Goal: Find specific page/section: Find specific page/section

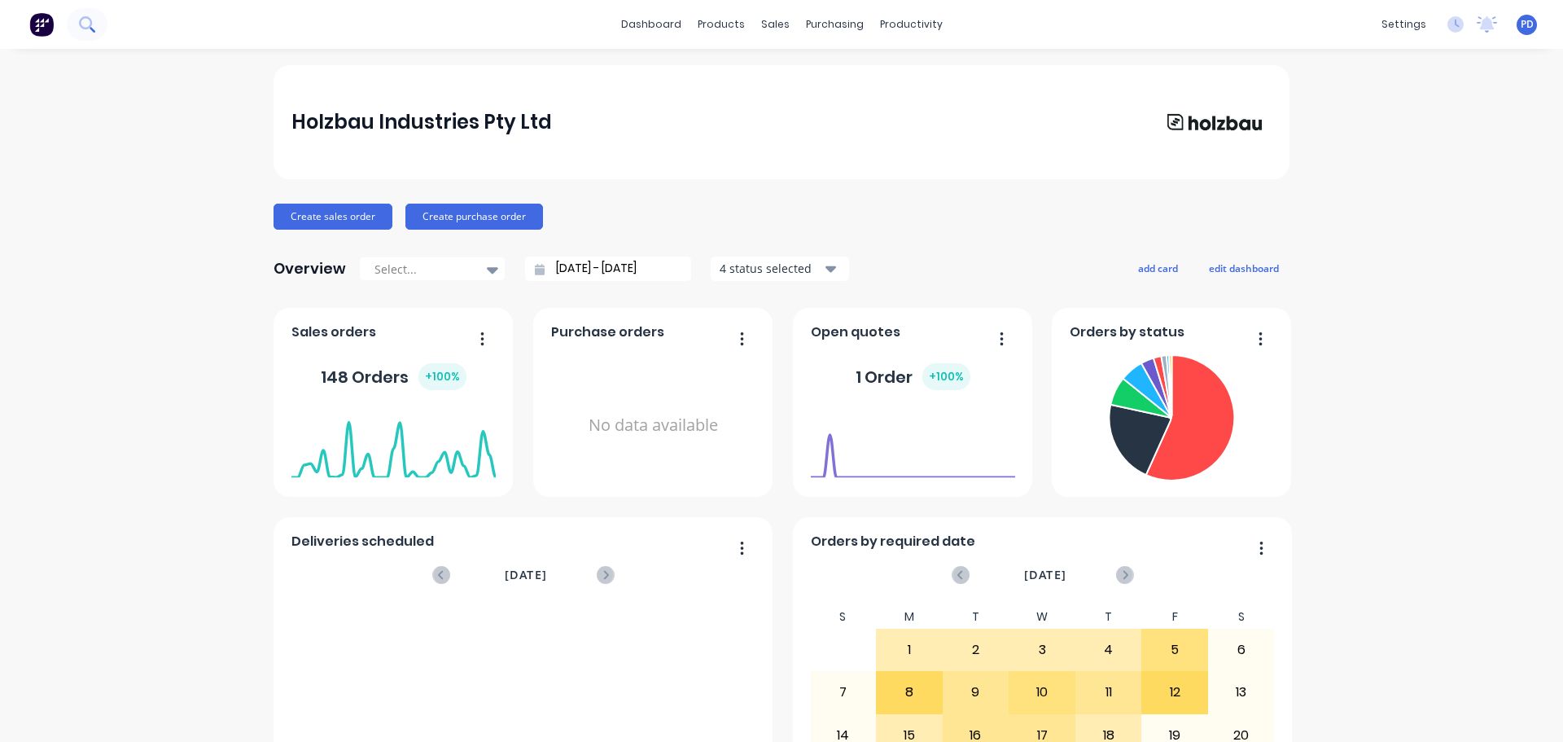
click at [88, 25] on icon at bounding box center [86, 23] width 15 height 15
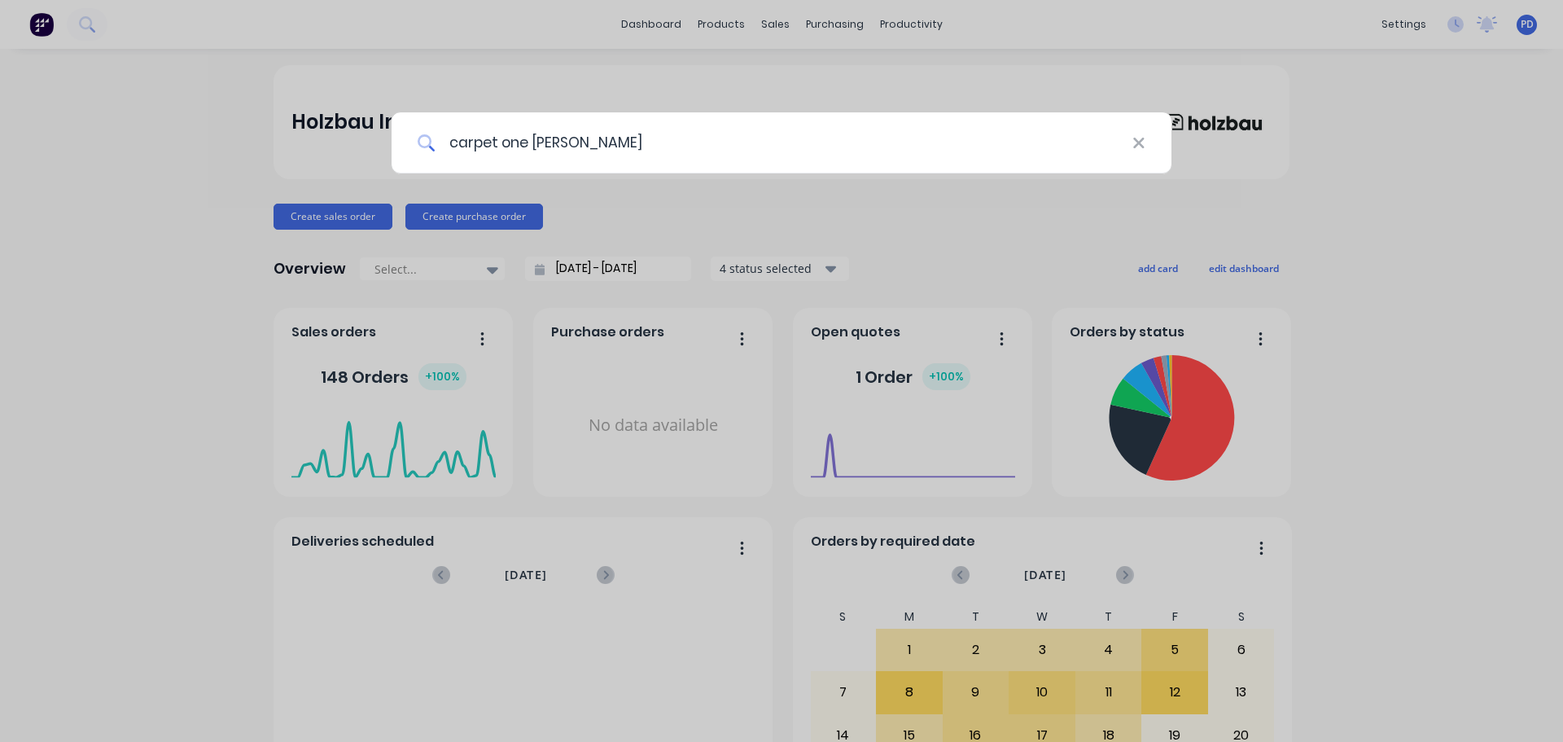
type input "carpet one [PERSON_NAME]"
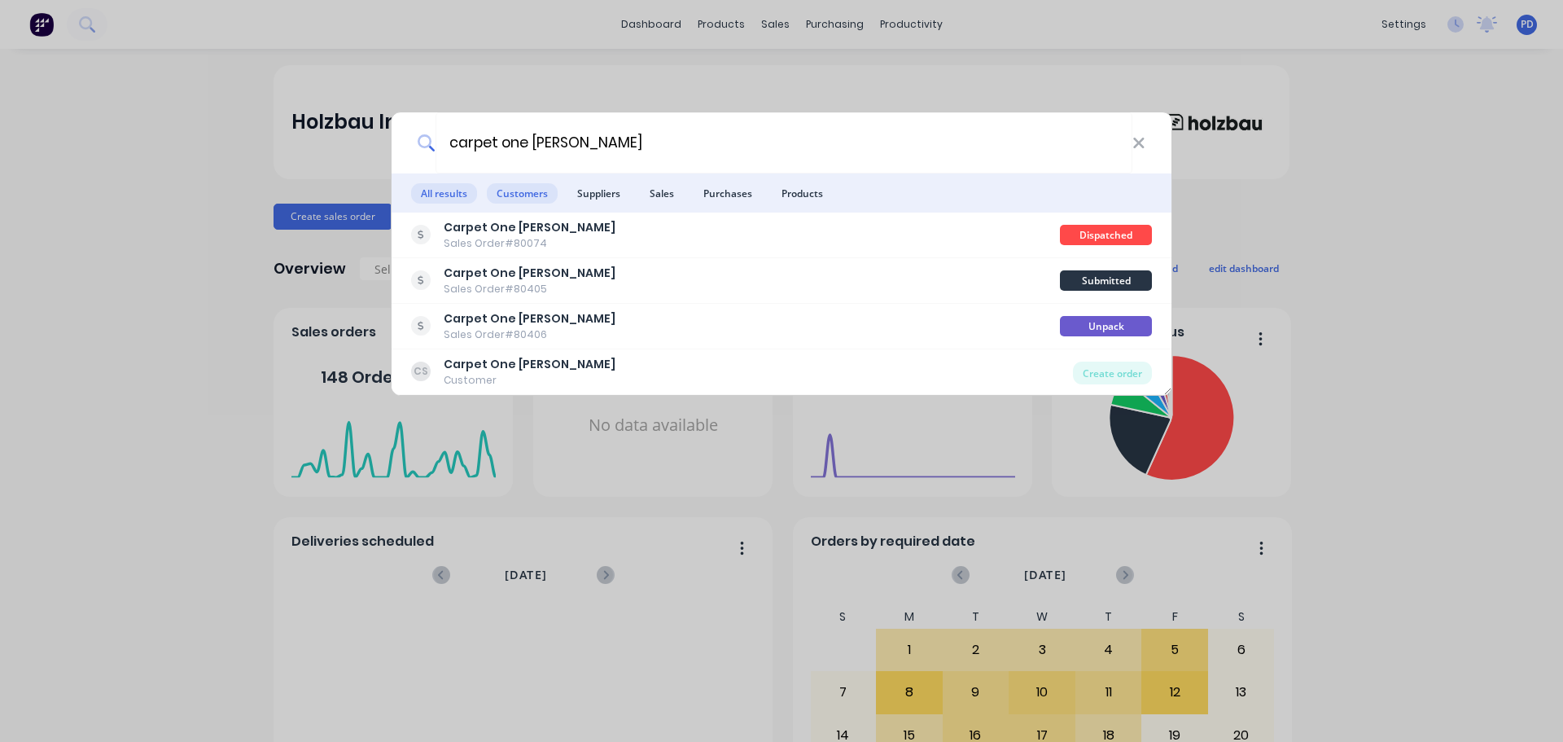
click at [527, 203] on span "Customers" at bounding box center [522, 193] width 71 height 20
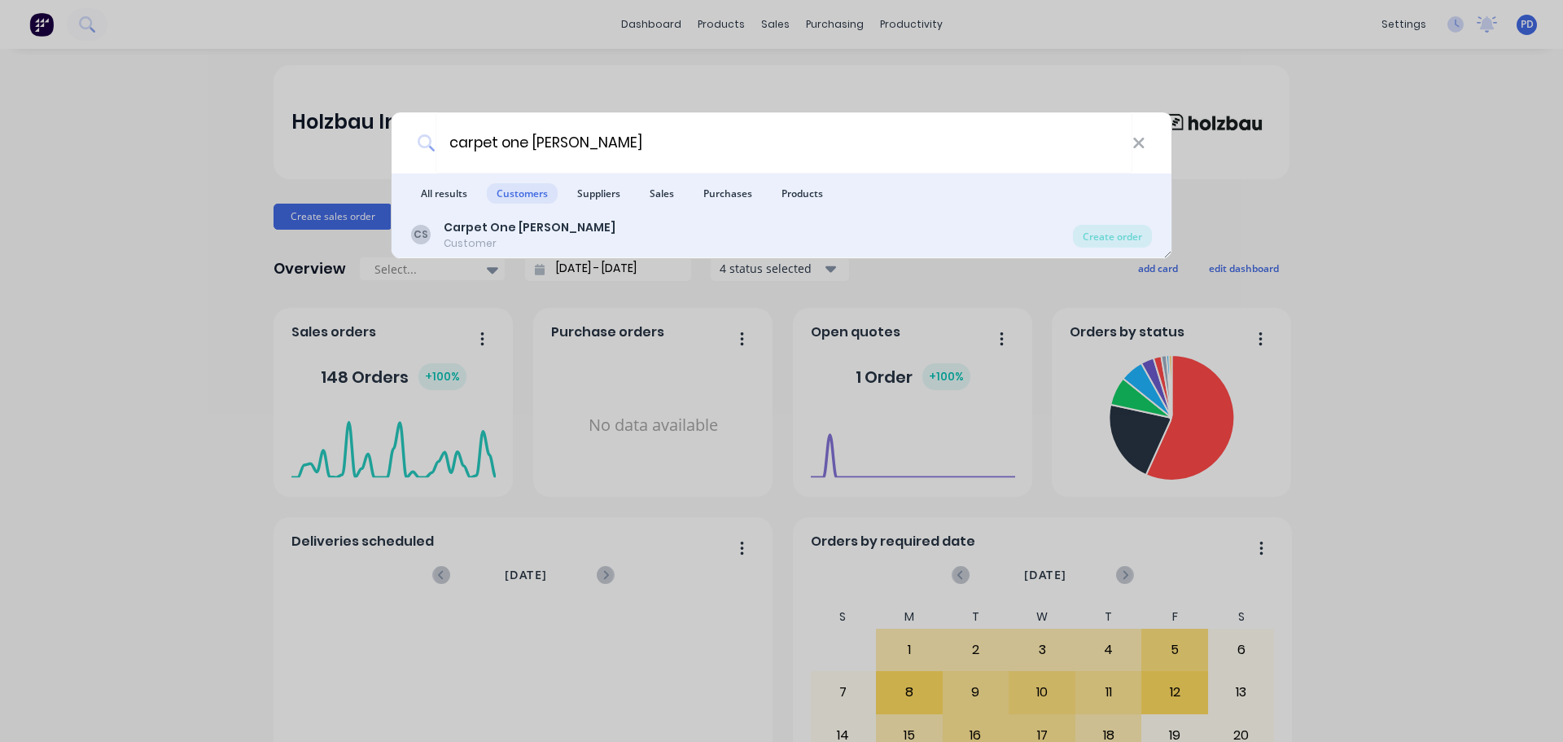
click at [470, 239] on div "Customer" at bounding box center [530, 243] width 172 height 15
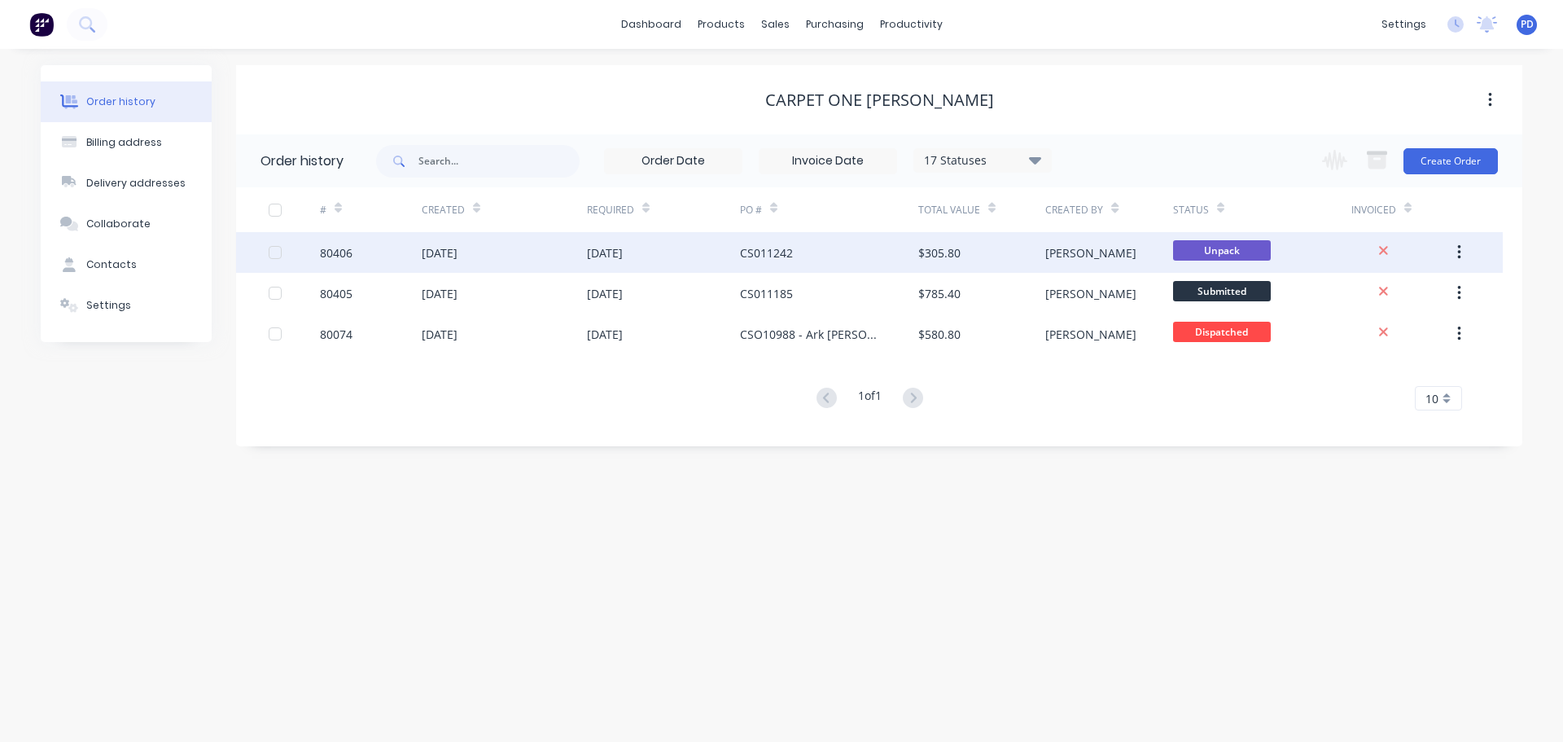
click at [623, 255] on div "[DATE]" at bounding box center [605, 252] width 36 height 17
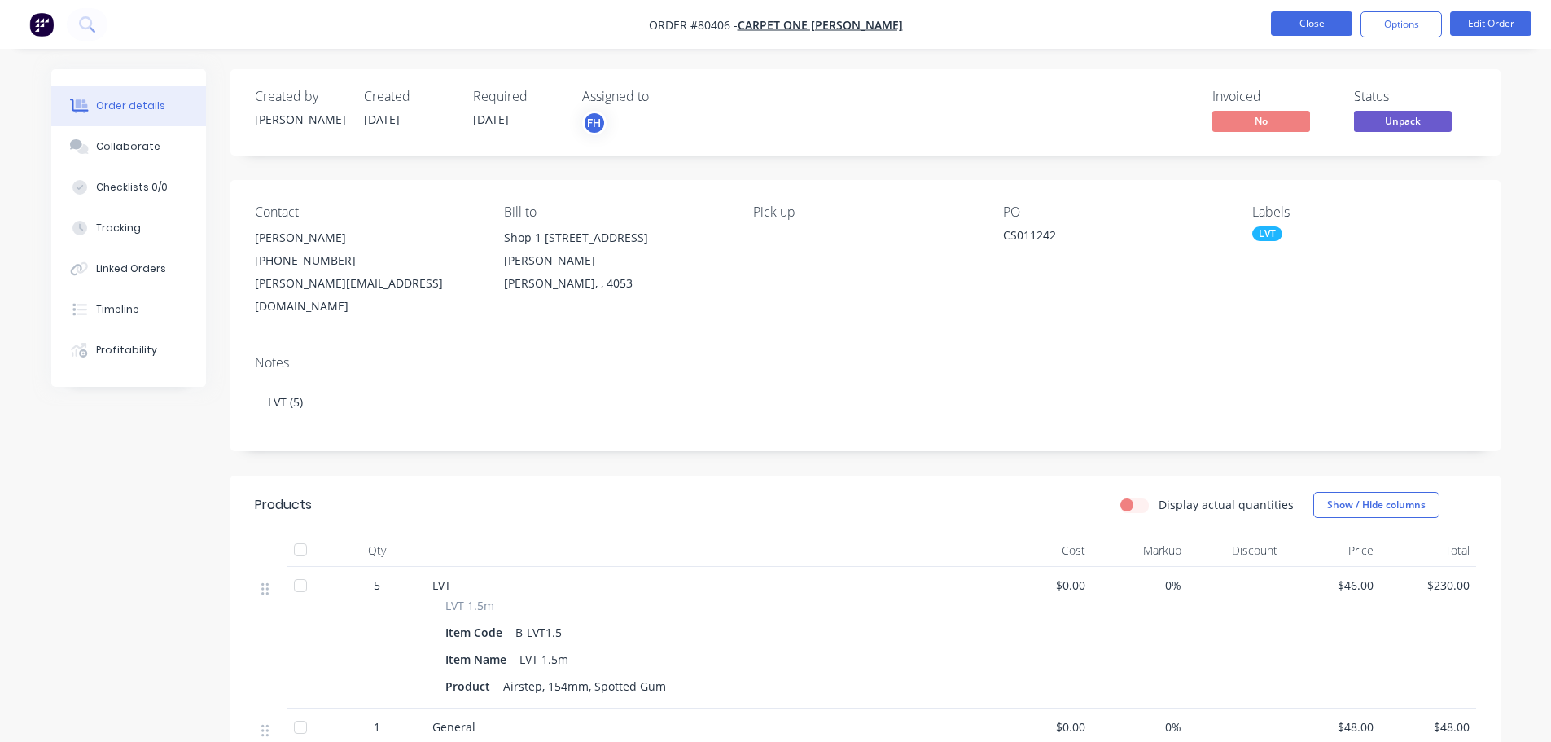
click at [1313, 33] on button "Close" at bounding box center [1311, 23] width 81 height 24
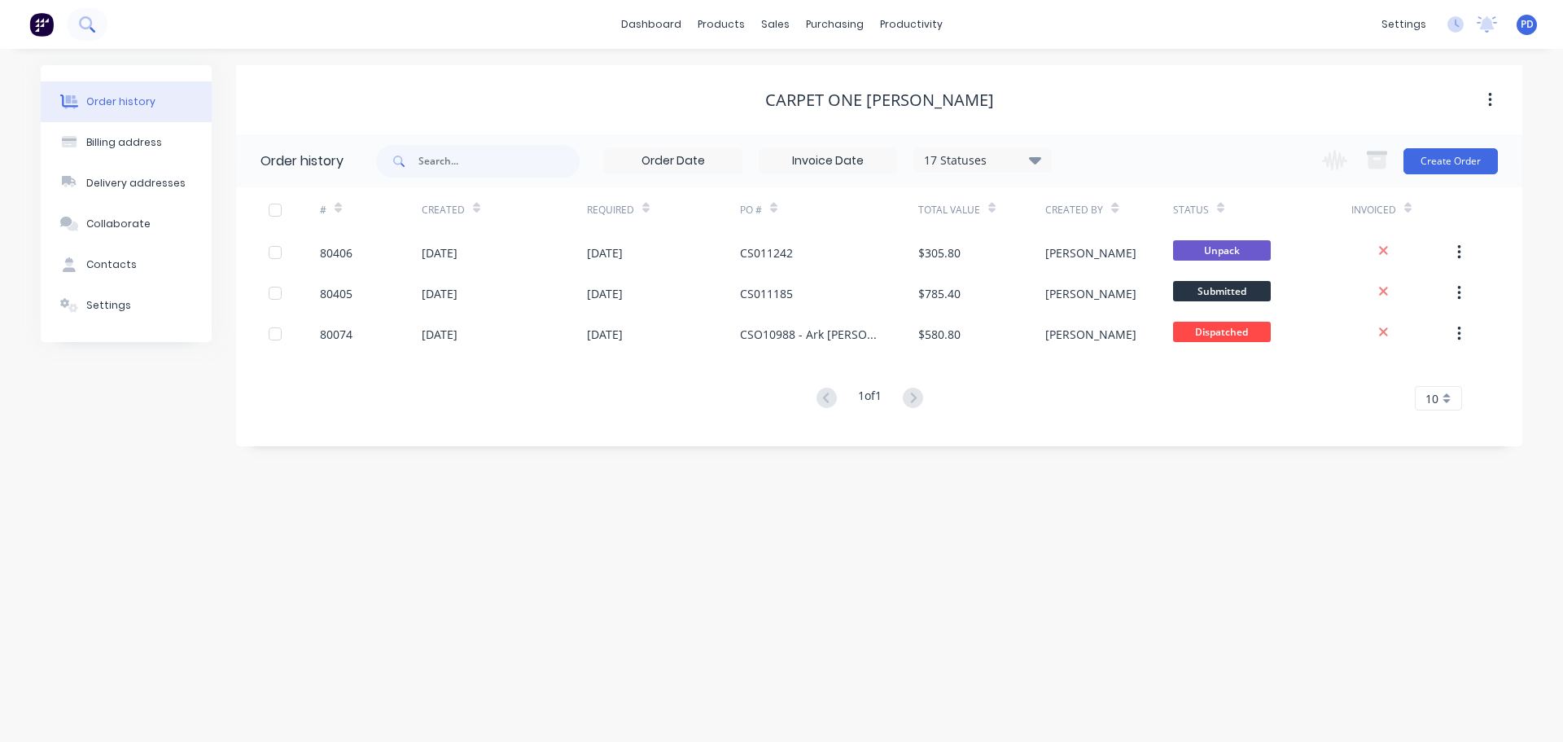
click at [81, 24] on icon at bounding box center [86, 23] width 15 height 15
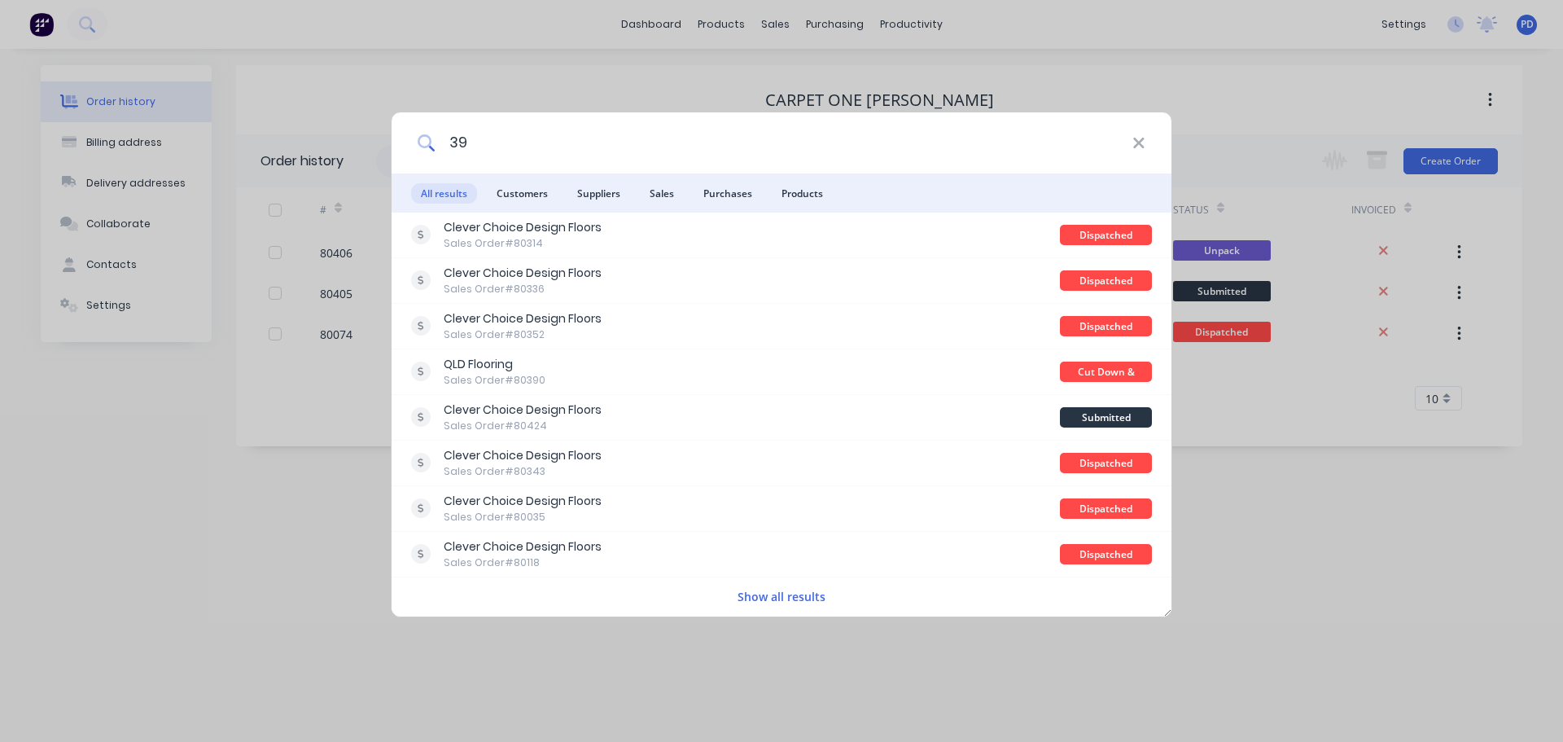
type input "3"
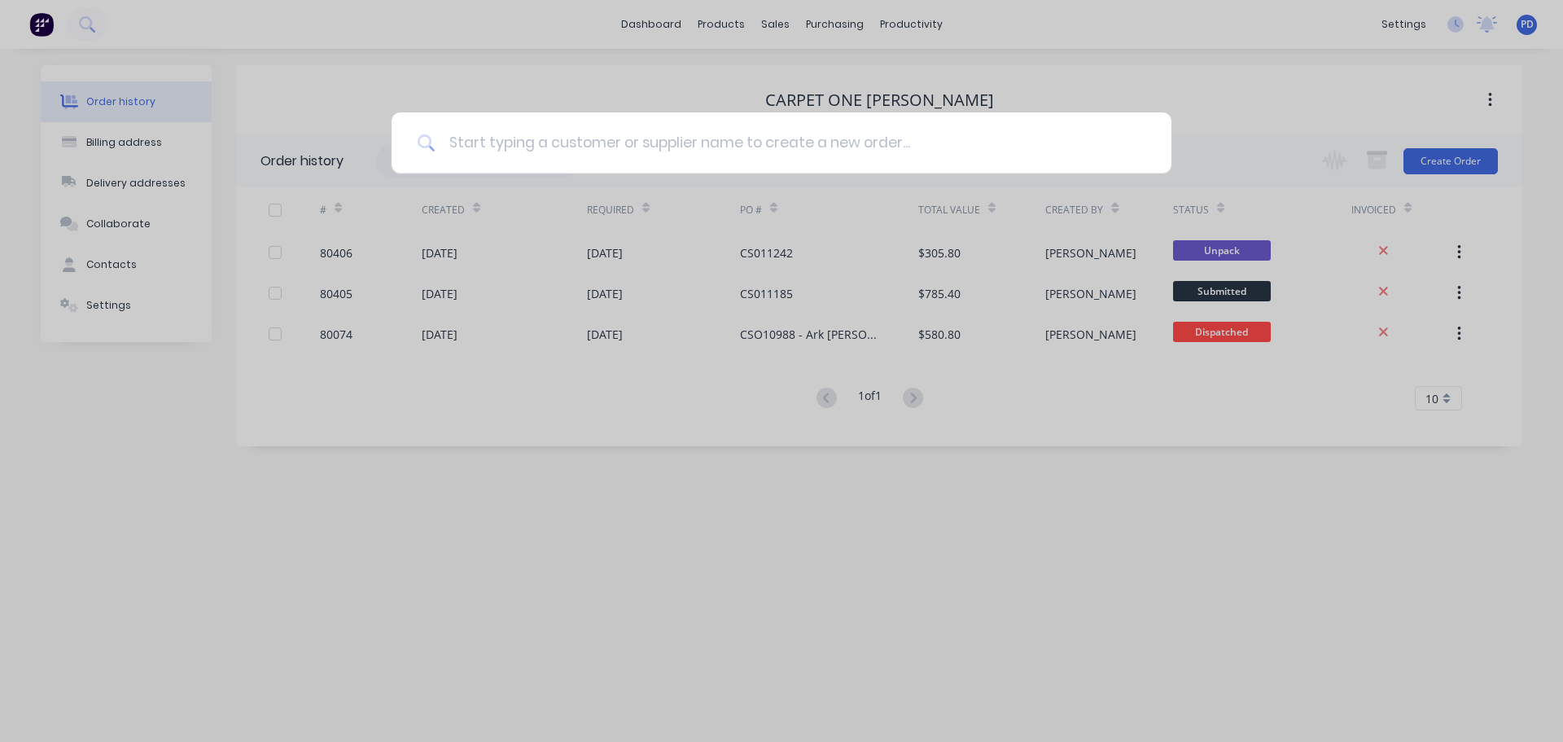
type input "v"
type input "clever choice"
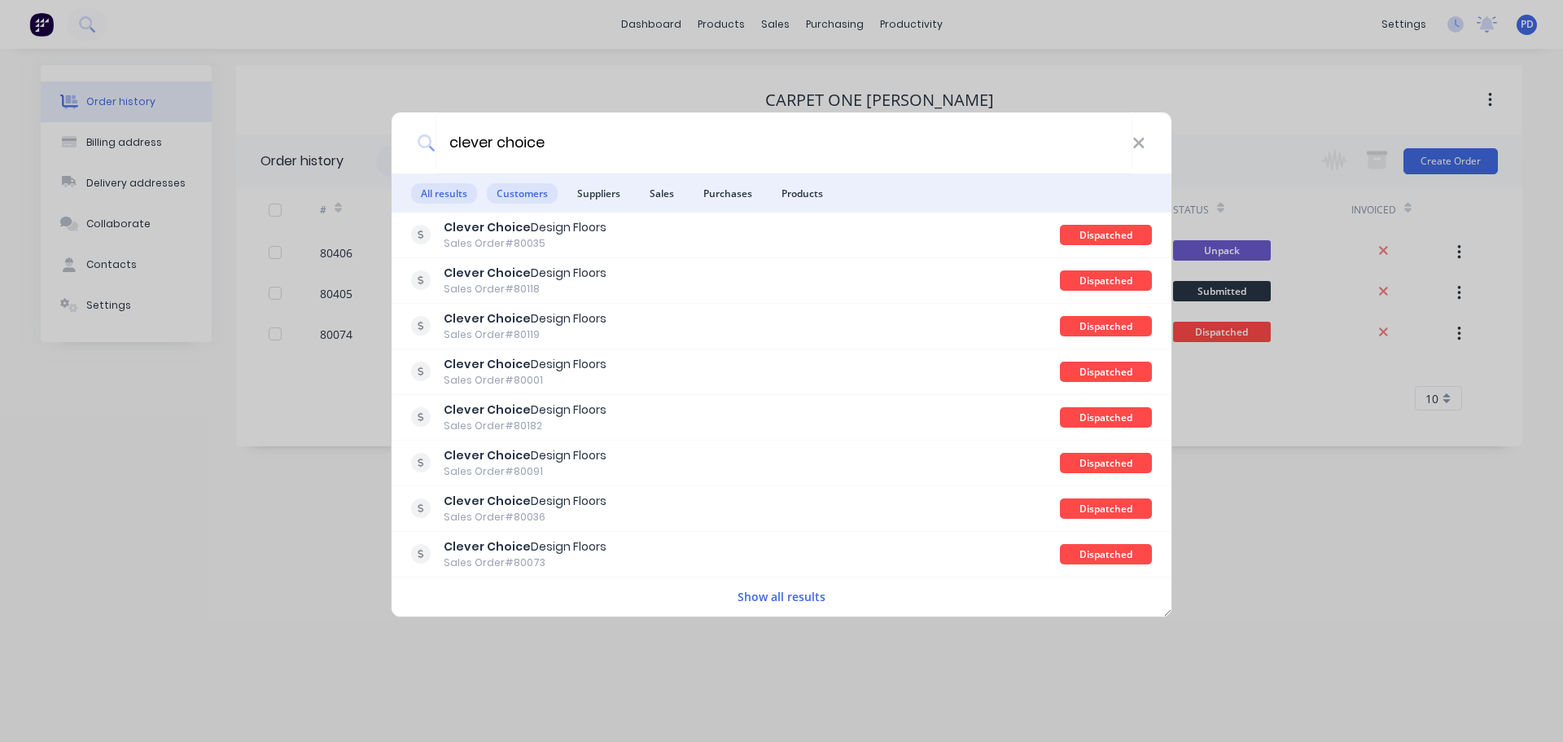
click at [536, 200] on span "Customers" at bounding box center [522, 193] width 71 height 20
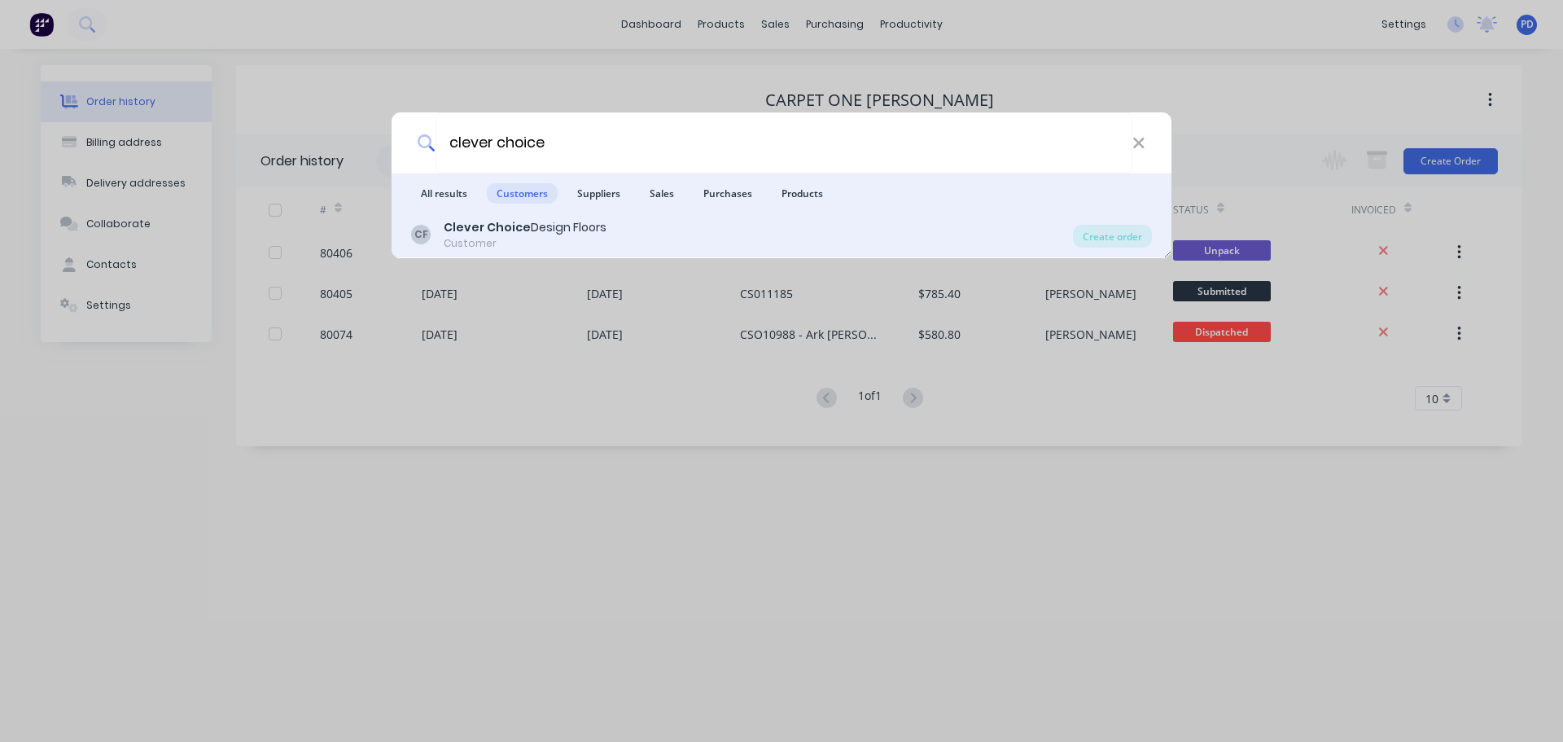
click at [545, 226] on div "Clever Choice Design Floors" at bounding box center [525, 227] width 163 height 17
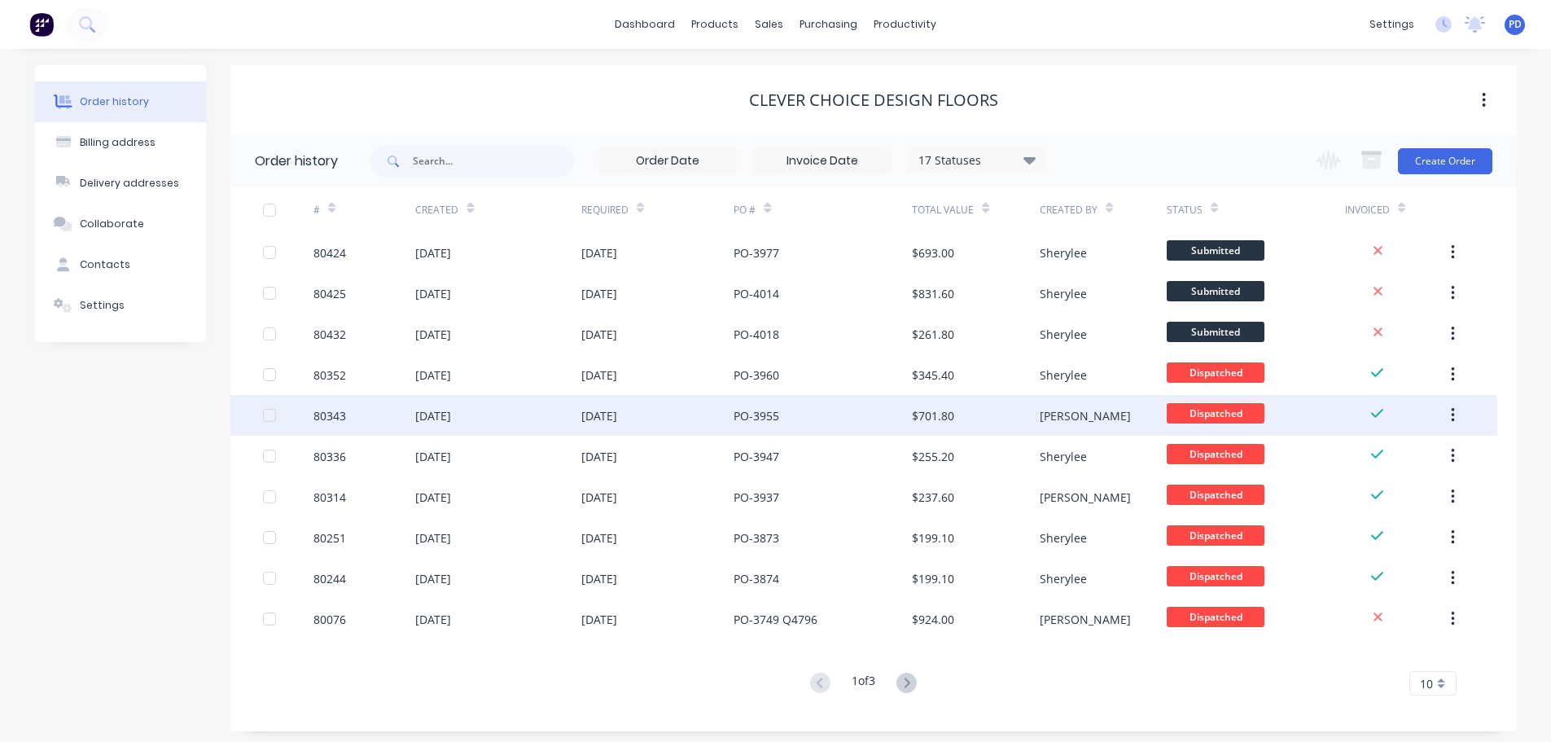
click at [766, 417] on div "PO-3955" at bounding box center [757, 415] width 46 height 17
